Goal: Check status: Check status

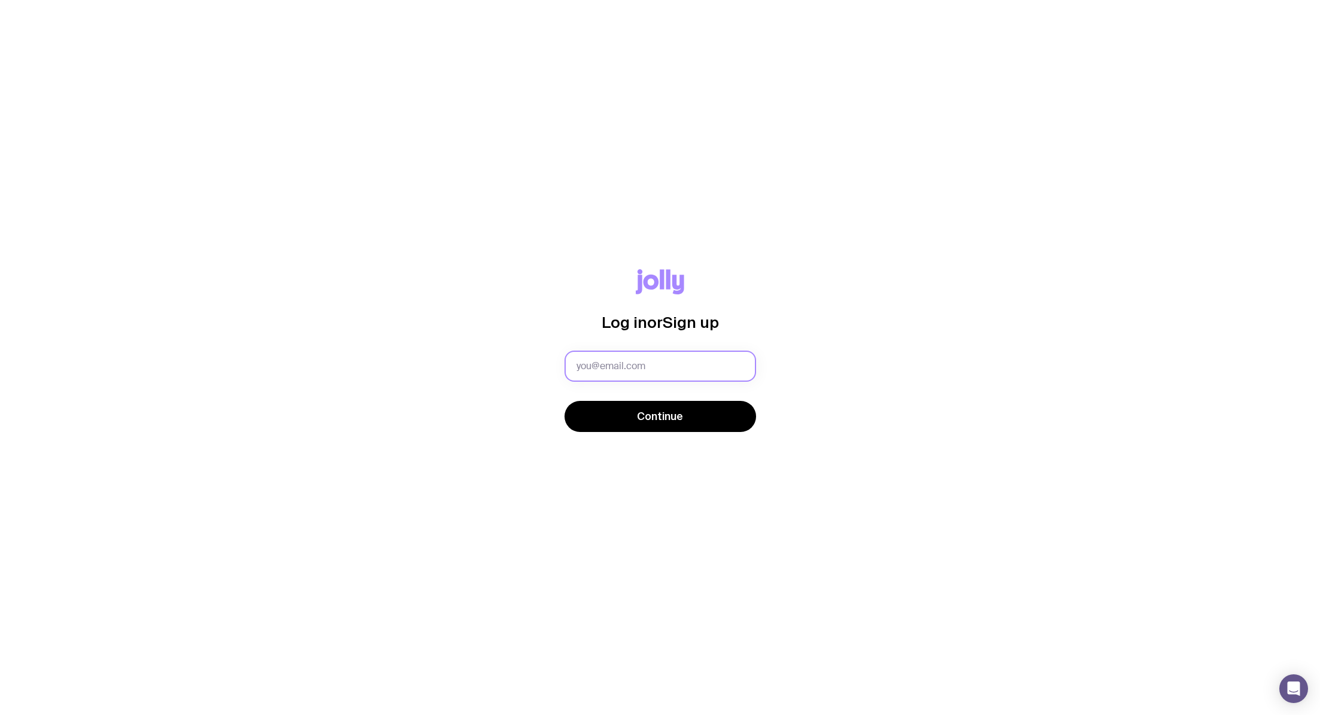
type input "[PERSON_NAME][EMAIL_ADDRESS][DOMAIN_NAME]"
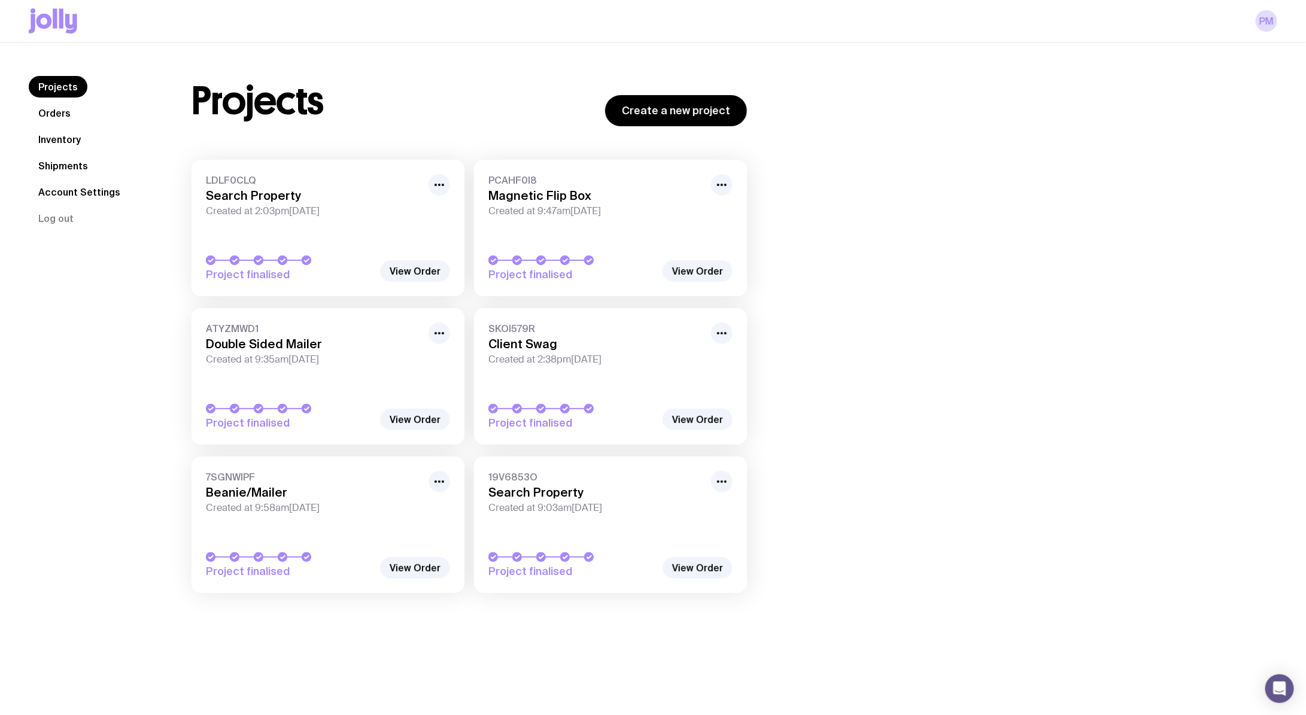
click at [1048, 257] on div "Projects Create a new project LDLF0CLQ Search Property Created at 2:03pm[DATE] …" at bounding box center [720, 340] width 1115 height 529
click at [337, 249] on link "LDLF0CLQ Search Property Created at 2:03pm[DATE] Project finalised" at bounding box center [328, 228] width 273 height 136
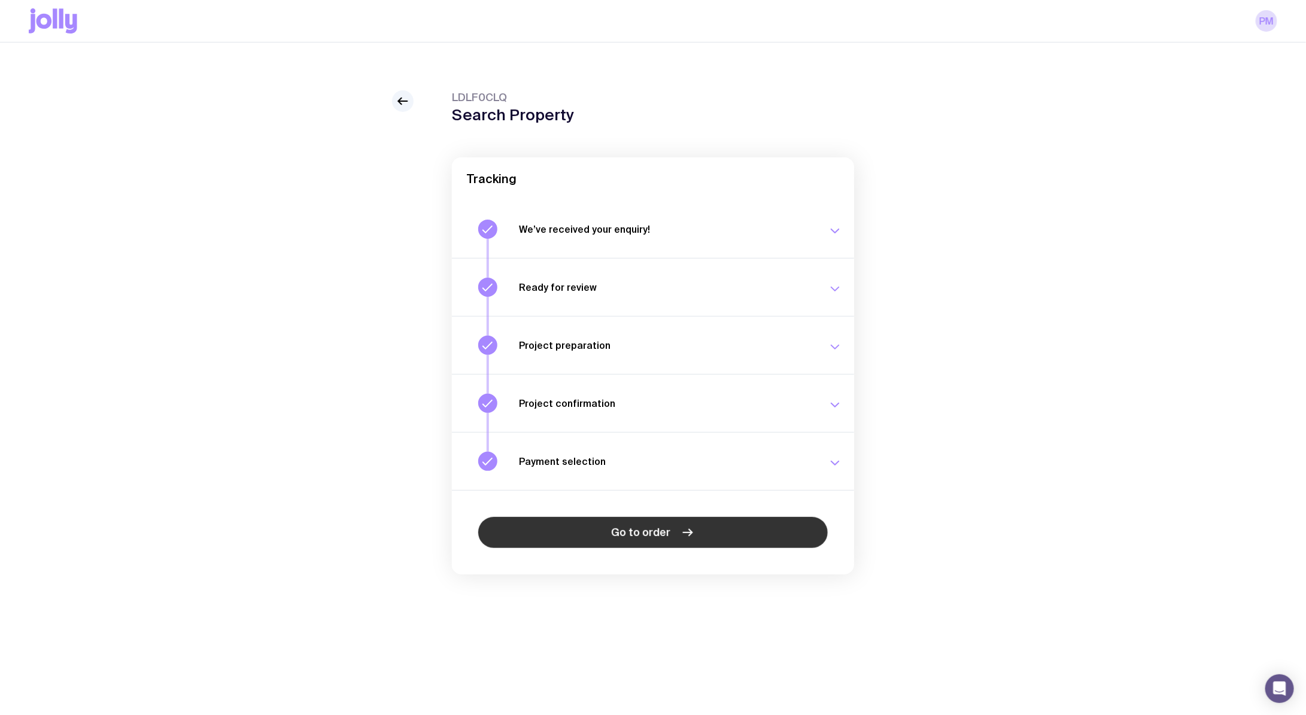
click at [630, 532] on span "Go to order" at bounding box center [641, 533] width 59 height 14
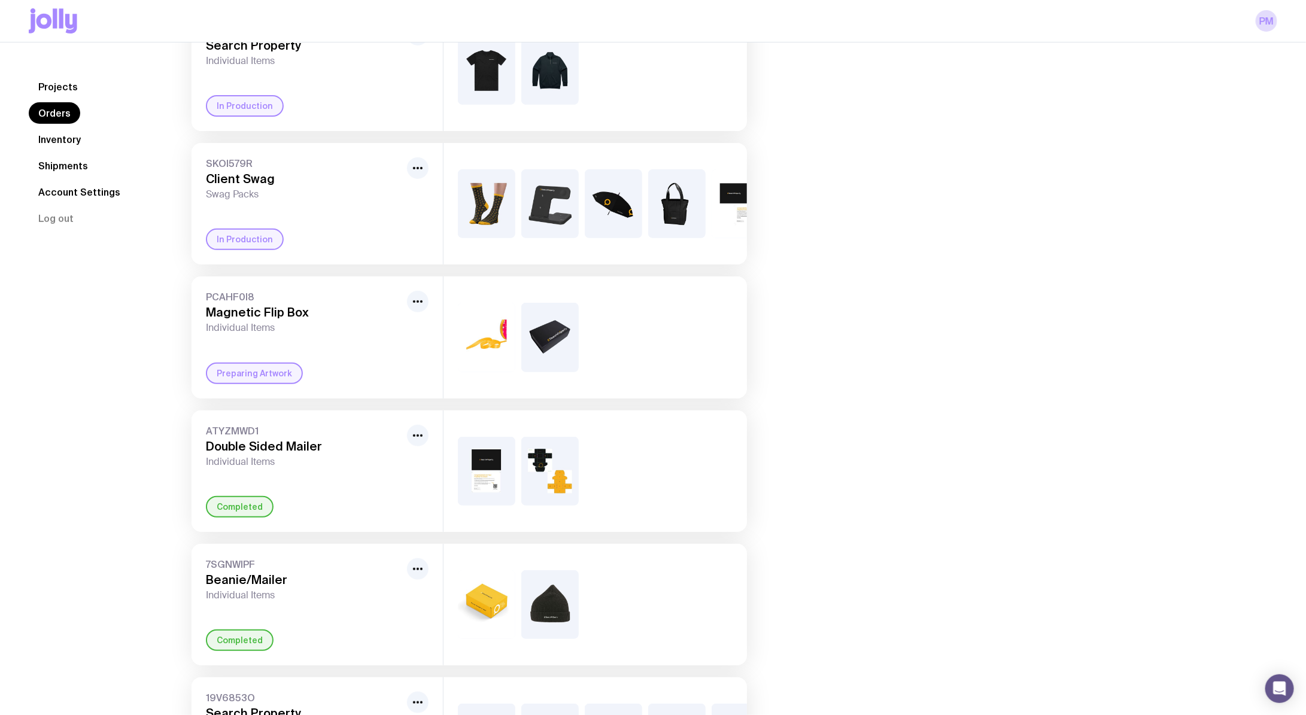
scroll to position [167, 0]
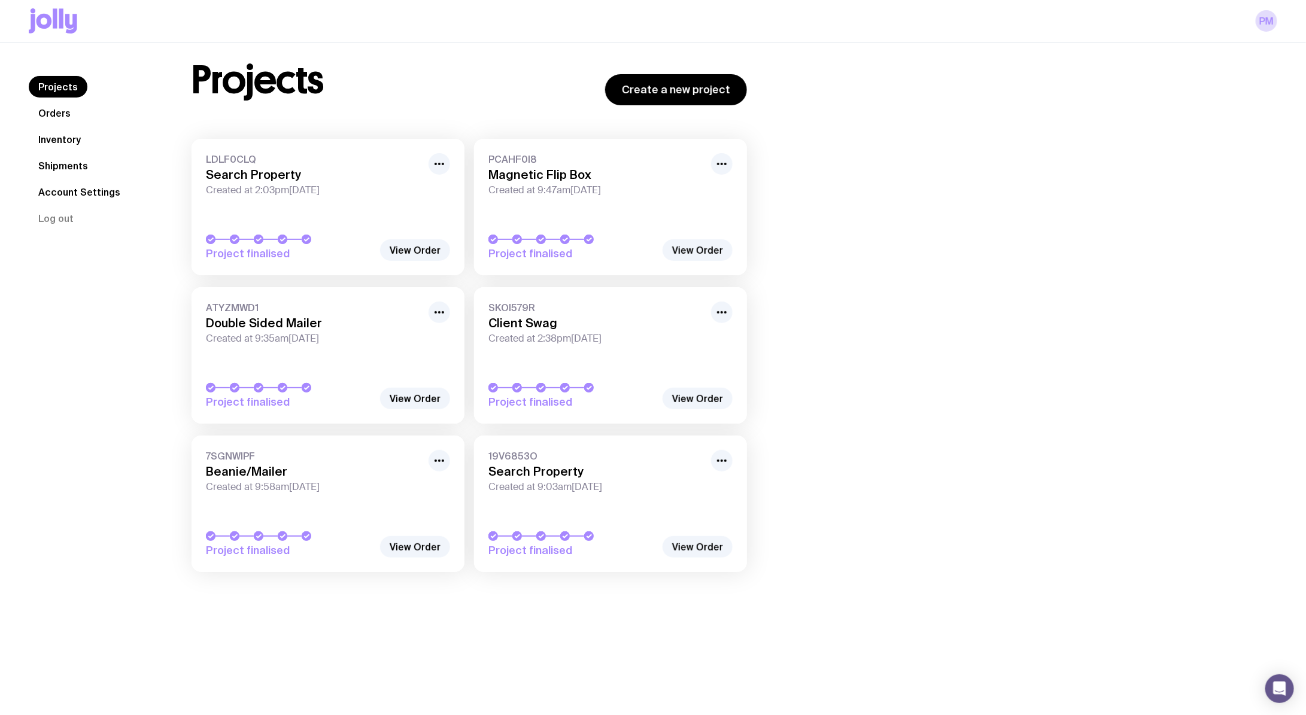
scroll to position [42, 0]
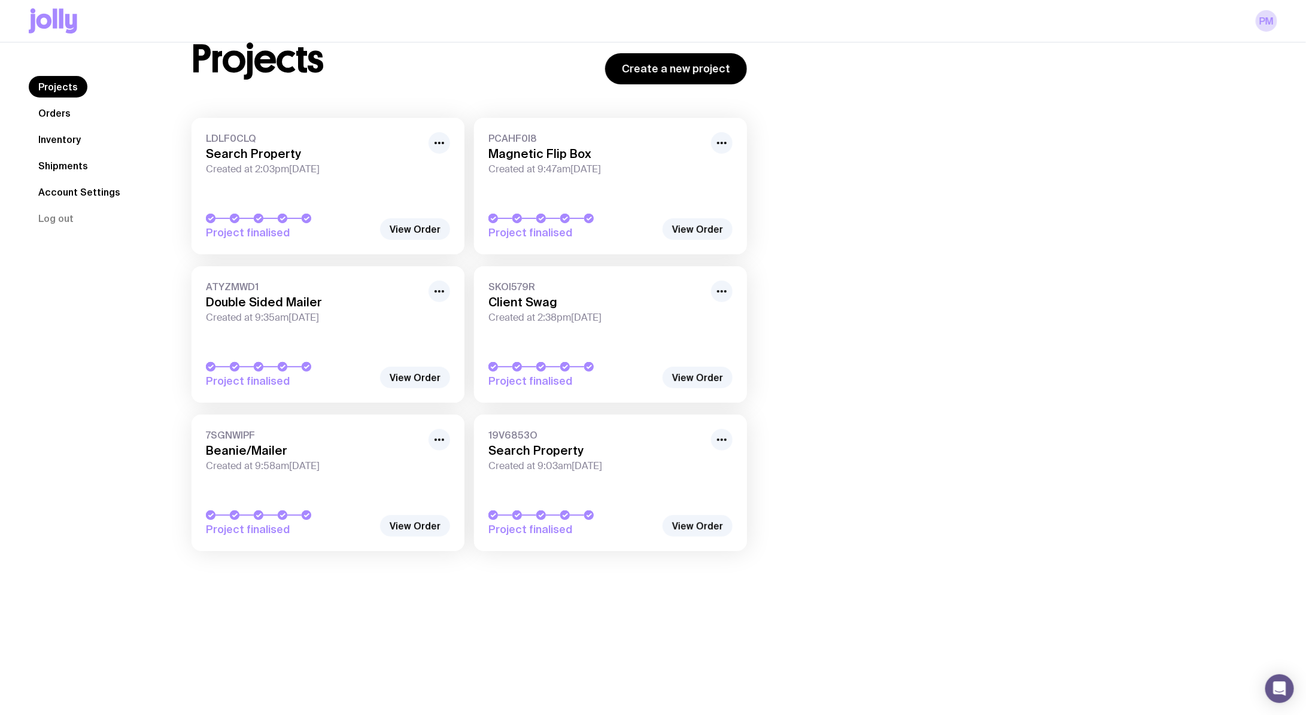
click at [312, 181] on link "LDLF0CLQ Search Property Created at 2:03pm[DATE] Project finalised" at bounding box center [328, 186] width 273 height 136
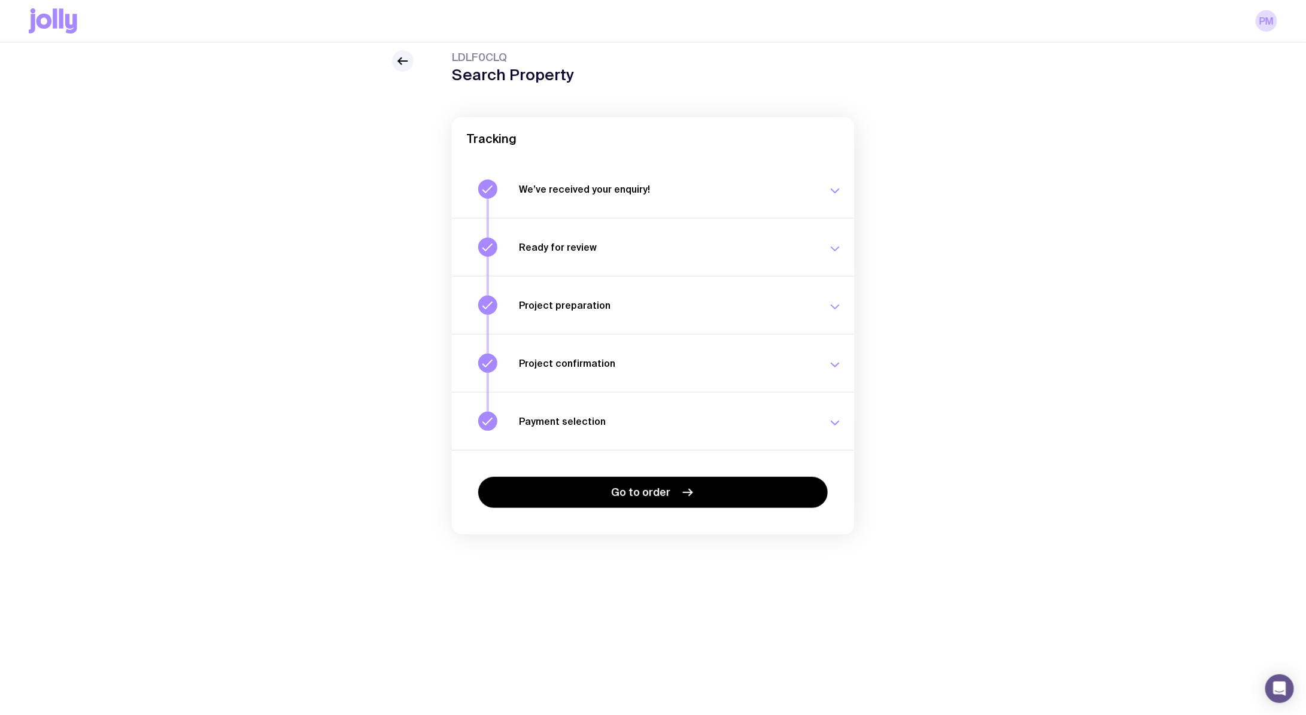
scroll to position [42, 0]
click at [840, 363] on icon "button" at bounding box center [835, 363] width 14 height 14
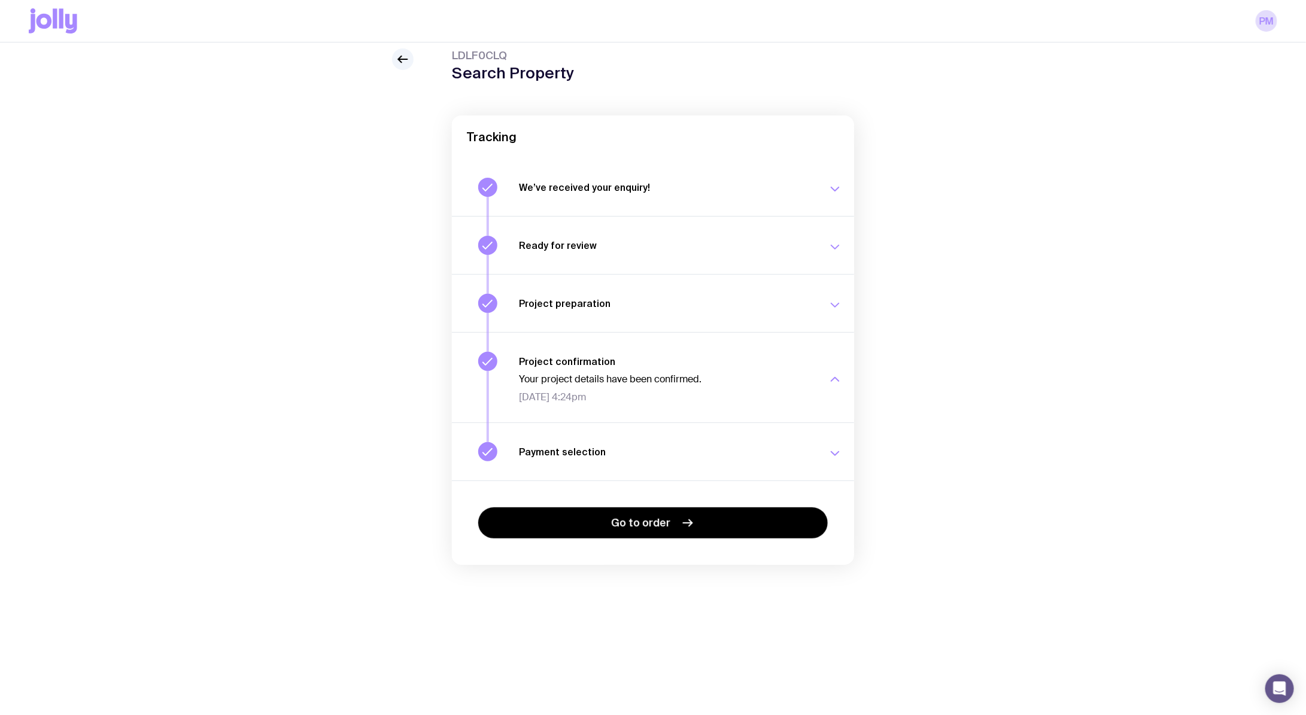
click at [826, 423] on button "Payment selection Choose your payment option to finalise your swag project. [DA…" at bounding box center [653, 452] width 402 height 58
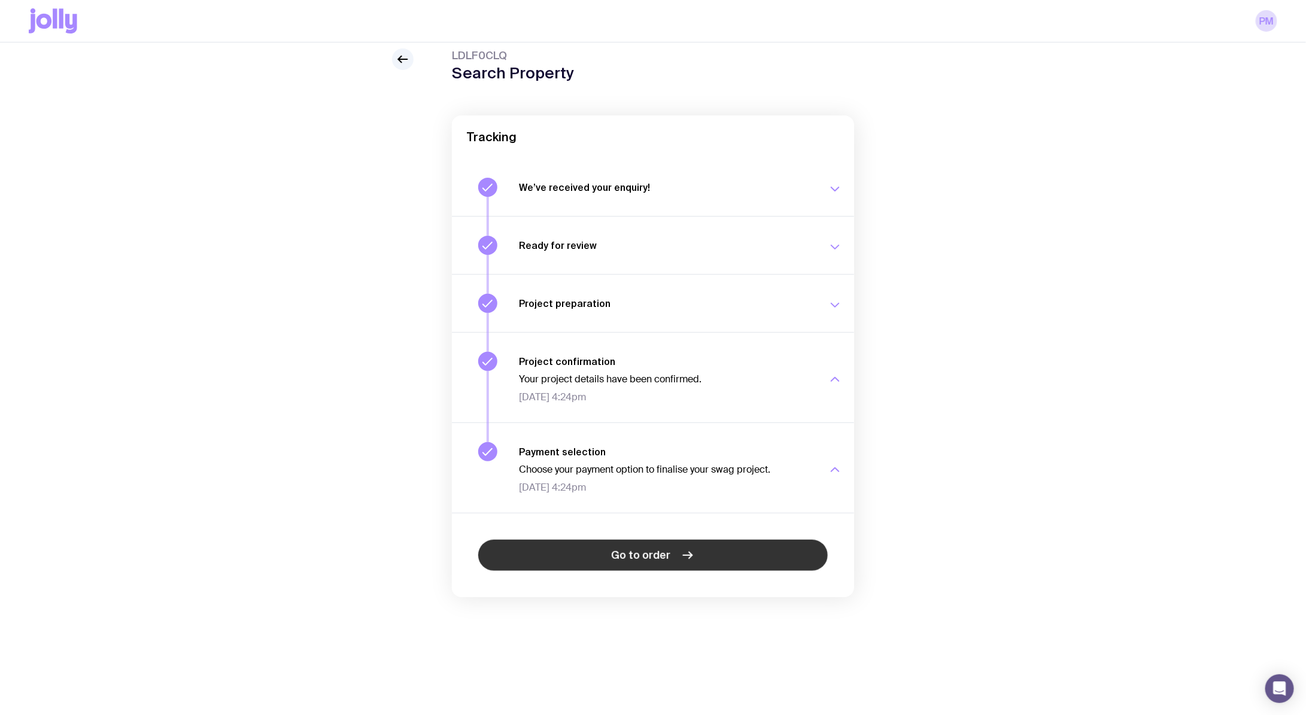
click at [660, 556] on span "Go to order" at bounding box center [641, 555] width 59 height 14
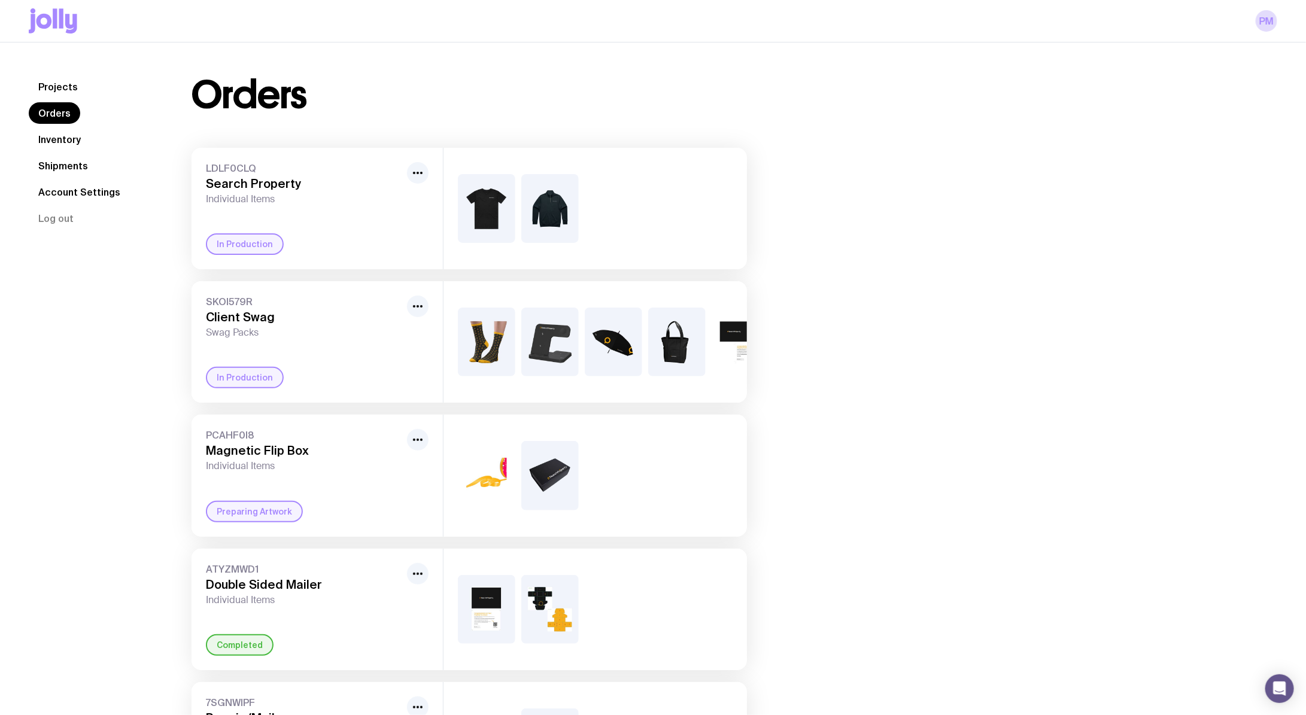
click at [247, 260] on div "LDLF0CLQ Search Property Individual Items In Production" at bounding box center [317, 209] width 251 height 122
click at [426, 177] on button "button" at bounding box center [418, 173] width 22 height 22
click at [515, 208] on div at bounding box center [596, 209] width 304 height 122
click at [414, 214] on div "LDLF0CLQ Search Property Individual Items Rename In Production" at bounding box center [317, 209] width 251 height 122
click at [234, 183] on h3 "Search Property" at bounding box center [304, 184] width 196 height 14
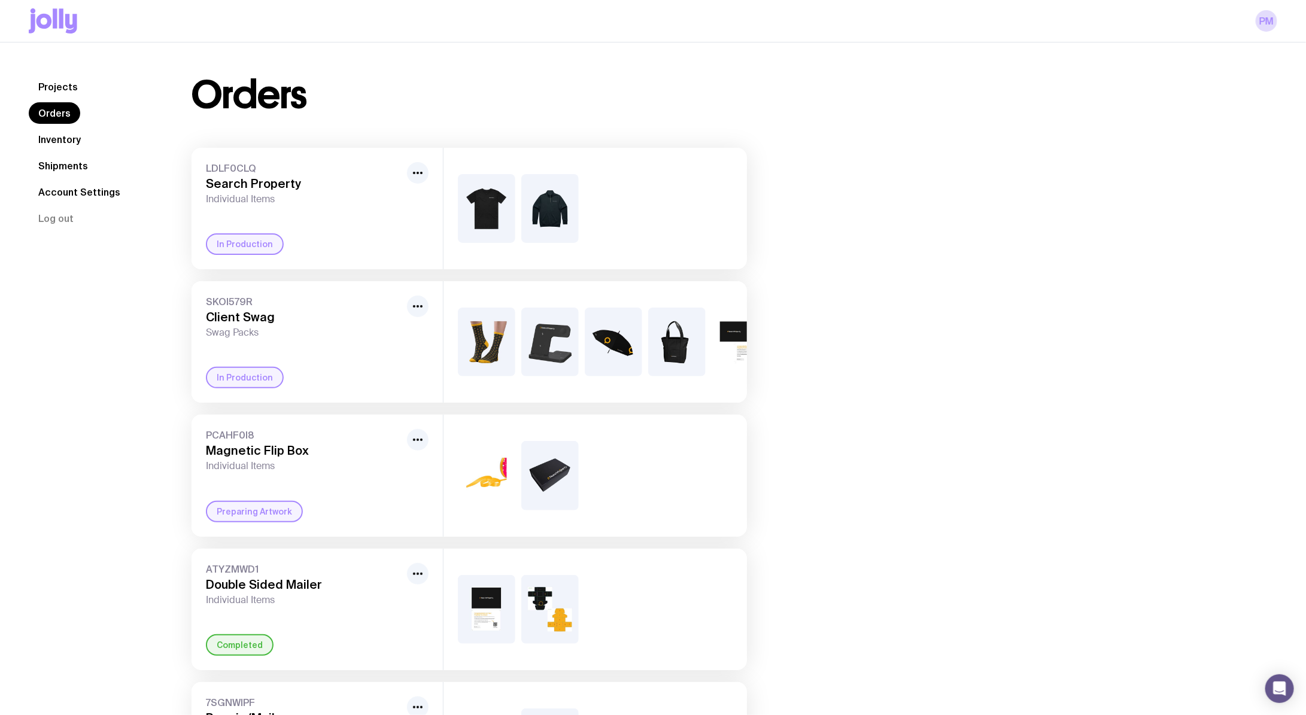
drag, startPoint x: 206, startPoint y: 169, endPoint x: 386, endPoint y: 173, distance: 179.6
click at [386, 173] on span "LDLF0CLQ" at bounding box center [304, 168] width 196 height 12
click at [295, 201] on span "Individual Items" at bounding box center [304, 199] width 196 height 12
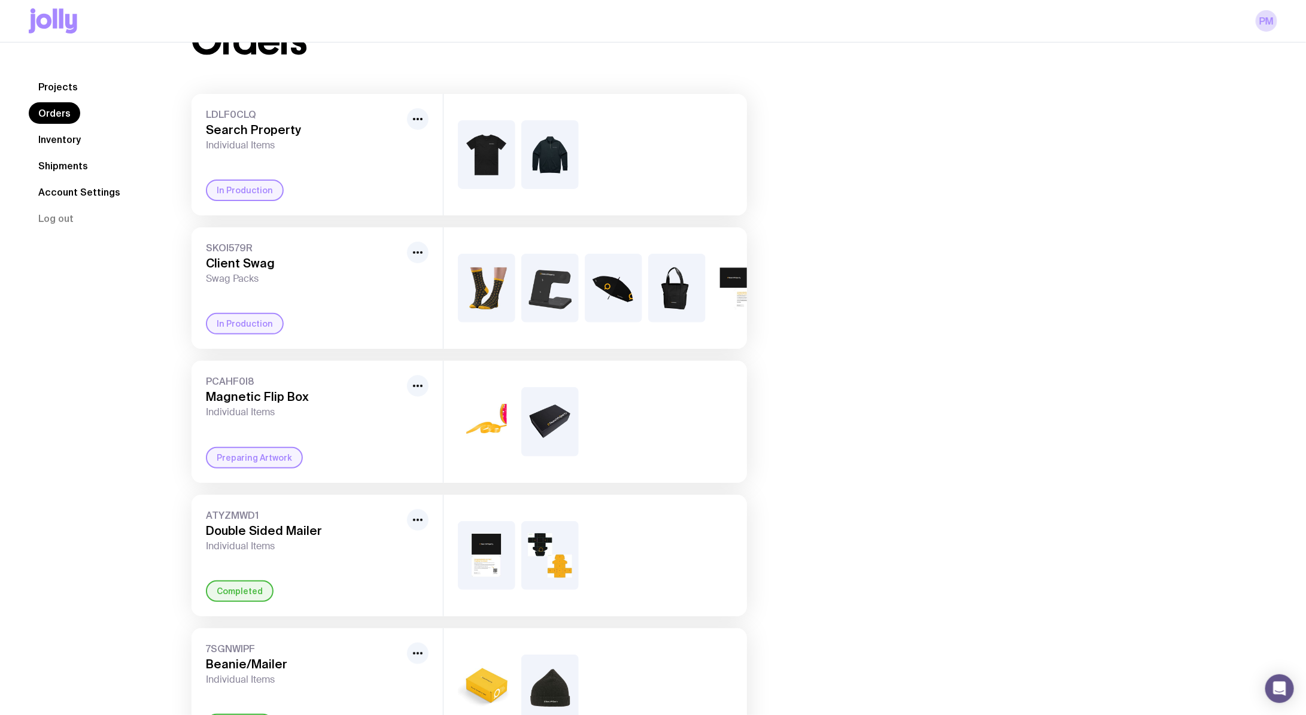
scroll to position [68, 0]
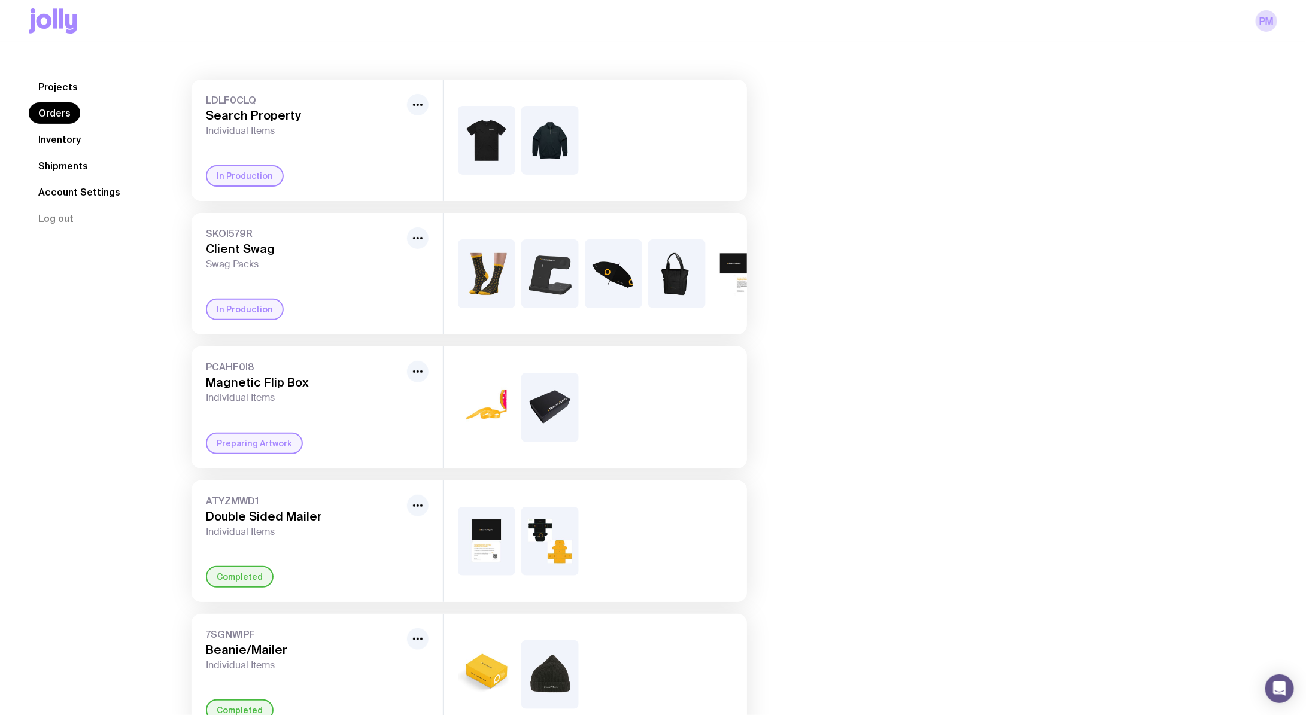
click at [233, 101] on span "LDLF0CLQ" at bounding box center [304, 100] width 196 height 12
